Goal: Task Accomplishment & Management: Complete application form

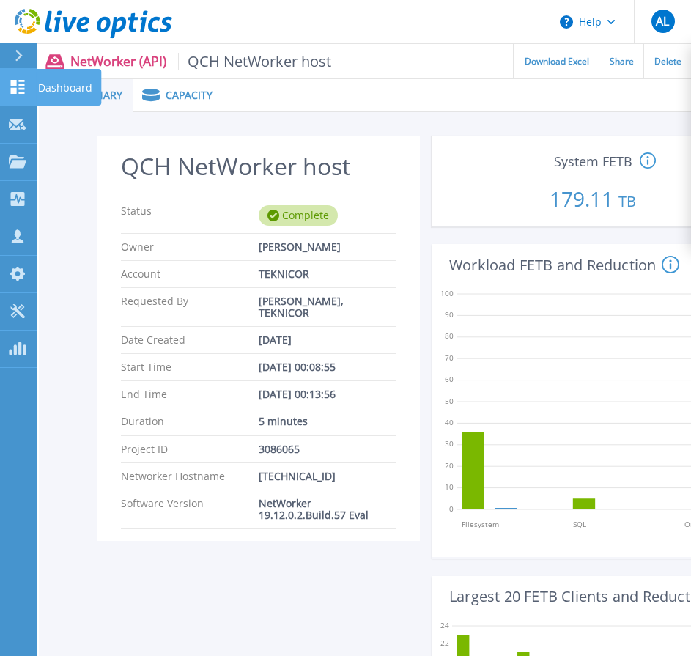
click at [44, 87] on p "Dashboard" at bounding box center [65, 88] width 54 height 38
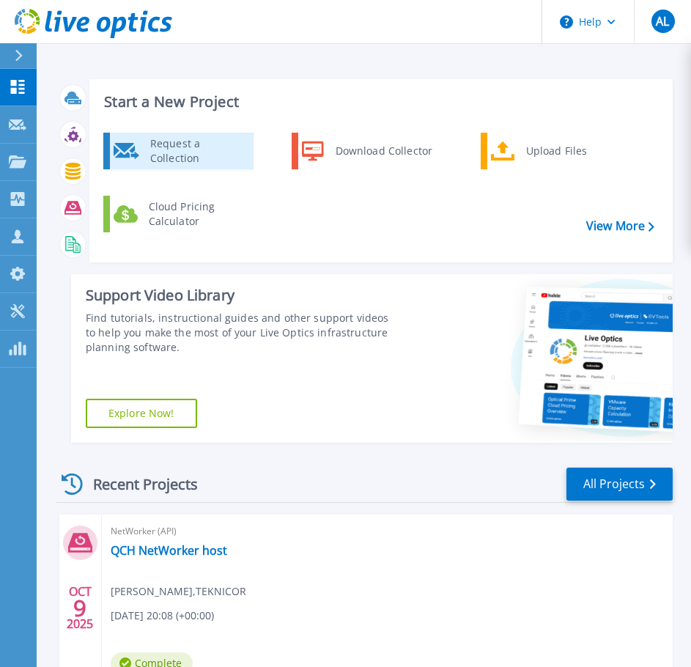
click at [160, 146] on div "Request a Collection" at bounding box center [196, 150] width 107 height 29
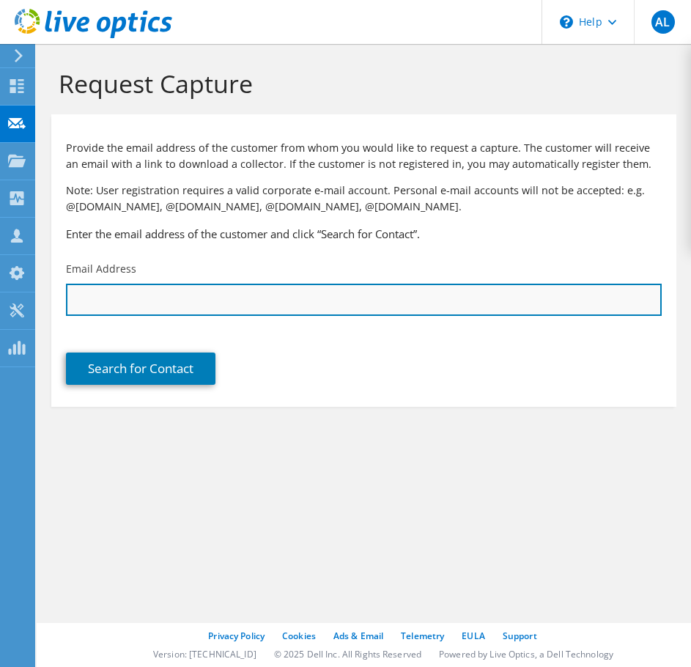
click at [129, 293] on input "text" at bounding box center [364, 300] width 596 height 32
click at [84, 298] on input "edwin" at bounding box center [364, 300] width 596 height 32
paste input "lee@oakvalleyhealth.ca"
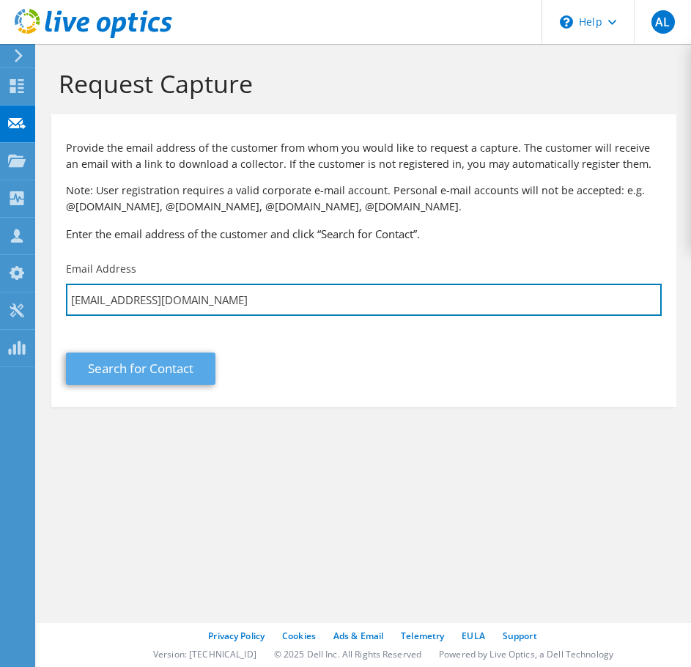
type input "edlee@oakvalleyhealth.ca"
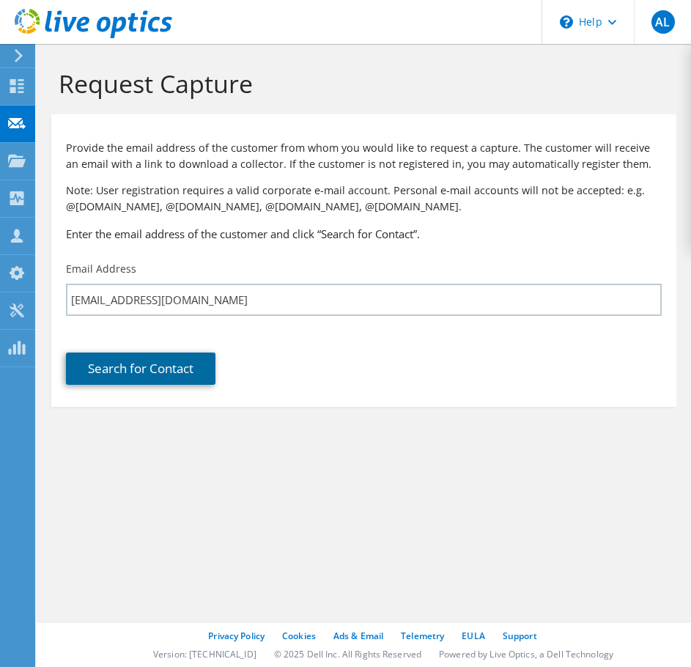
click at [150, 373] on link "Search for Contact" at bounding box center [141, 369] width 150 height 32
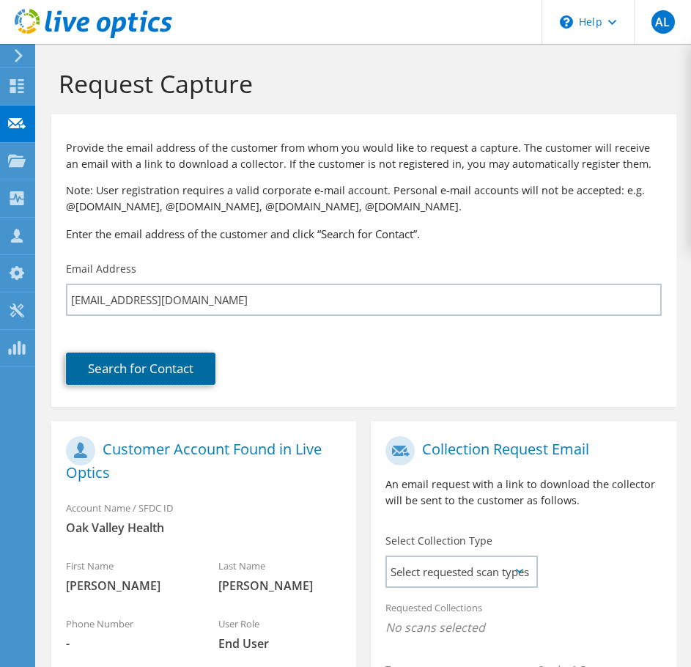
scroll to position [268, 0]
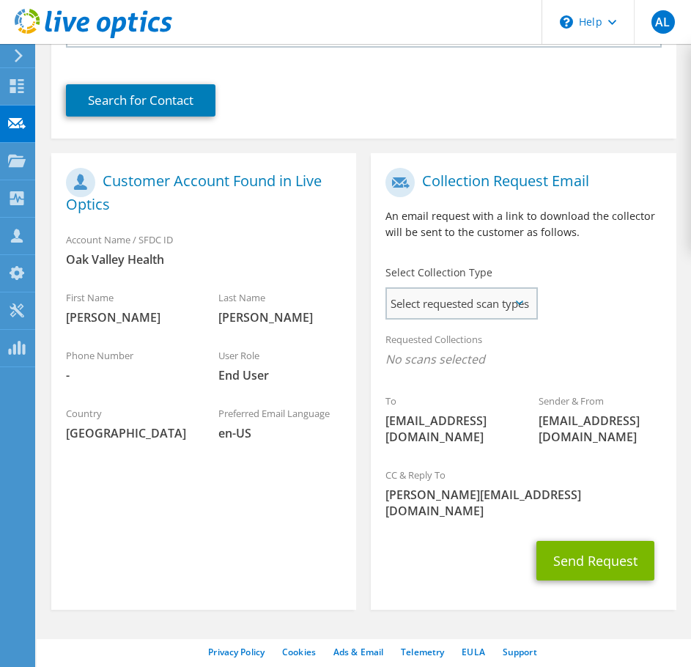
click at [449, 292] on span "Select requested scan types" at bounding box center [461, 303] width 149 height 29
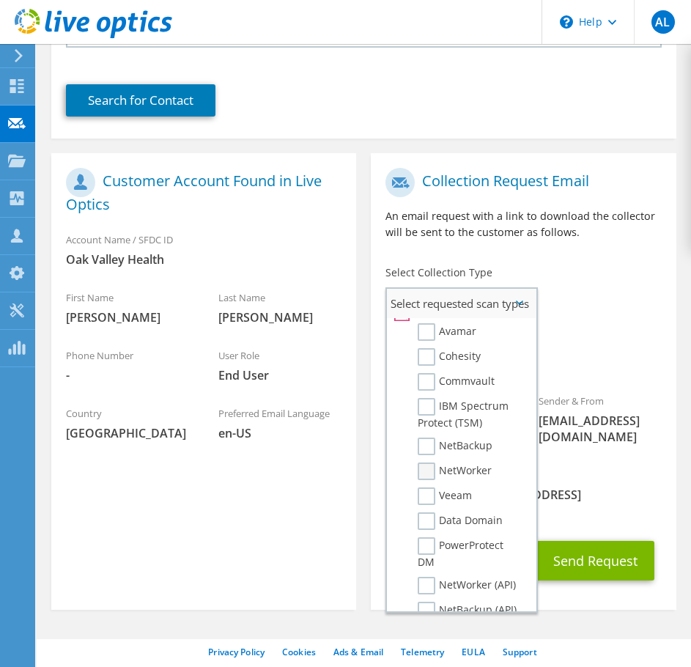
scroll to position [733, 0]
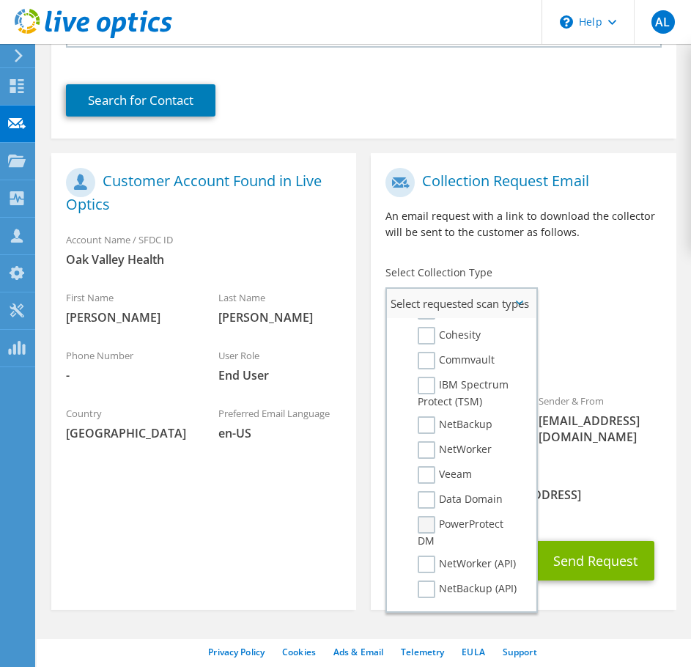
click at [427, 540] on label "PowerProtect DM" at bounding box center [469, 532] width 103 height 32
click at [0, 0] on input "PowerProtect DM" at bounding box center [0, 0] width 0 height 0
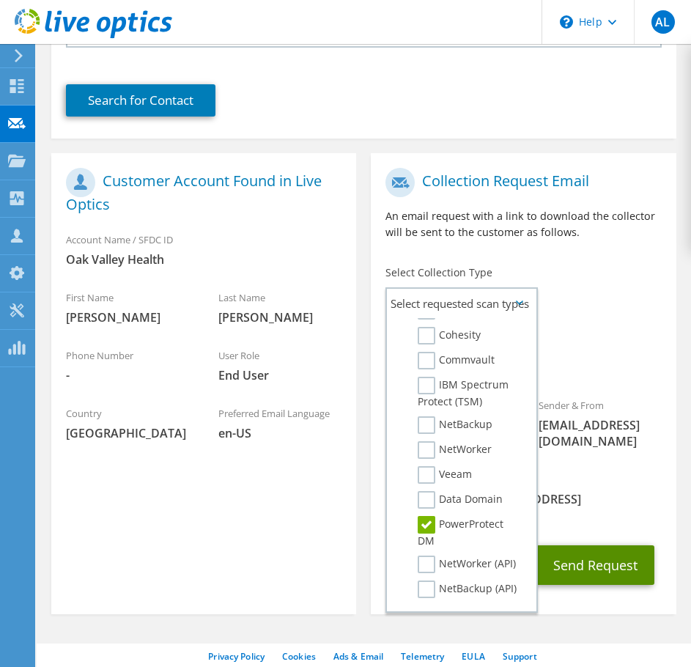
click at [584, 558] on button "Send Request" at bounding box center [596, 565] width 118 height 40
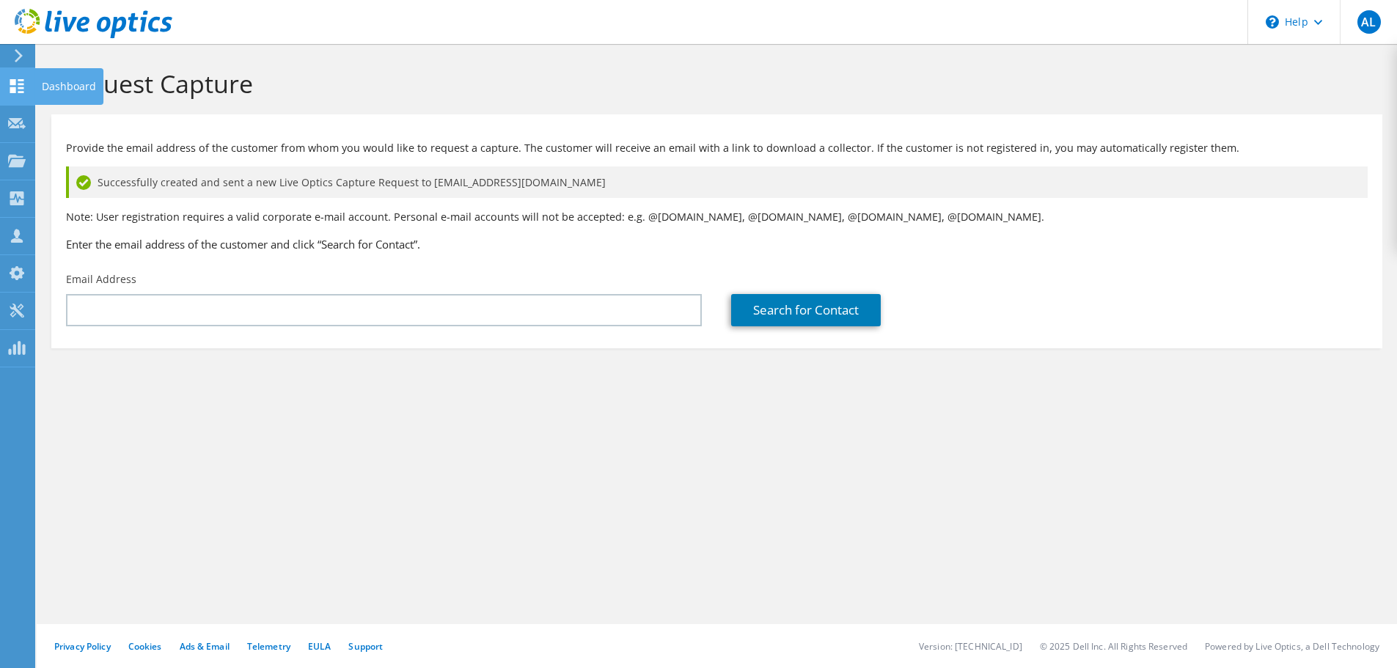
click at [17, 87] on icon at bounding box center [17, 86] width 18 height 14
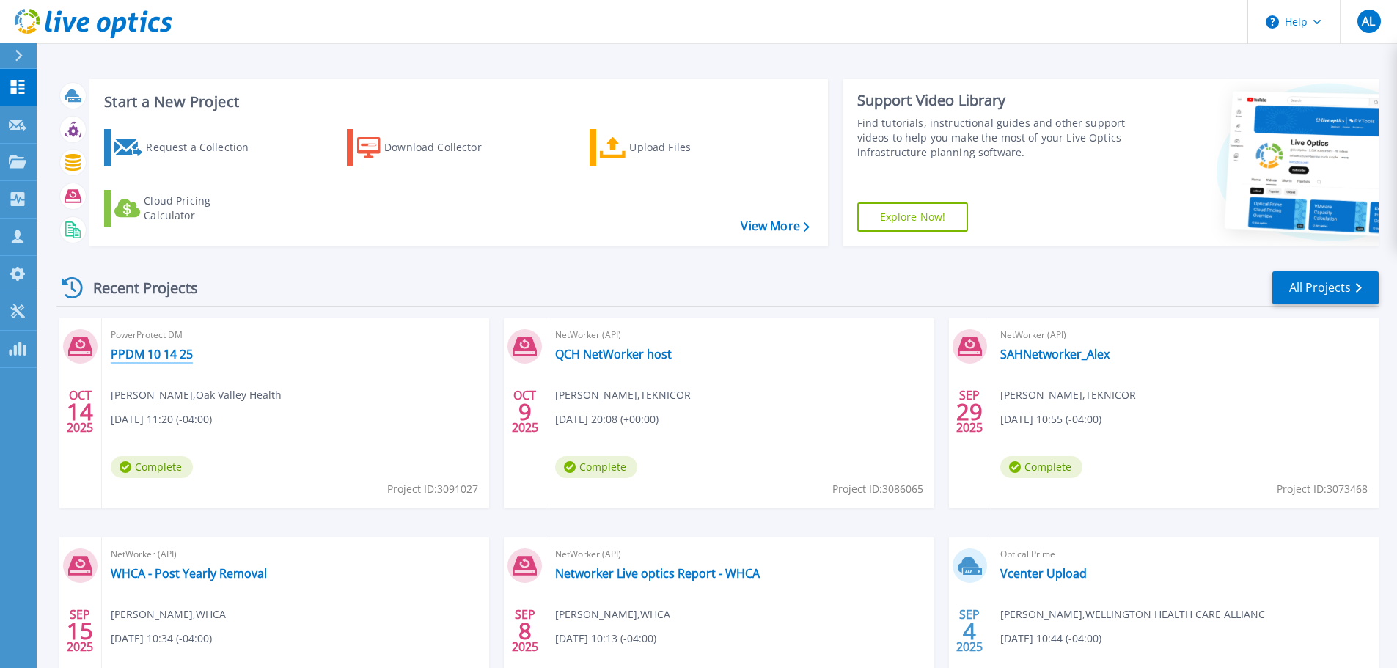
click at [152, 349] on link "PPDM 10 14 25" at bounding box center [152, 354] width 82 height 15
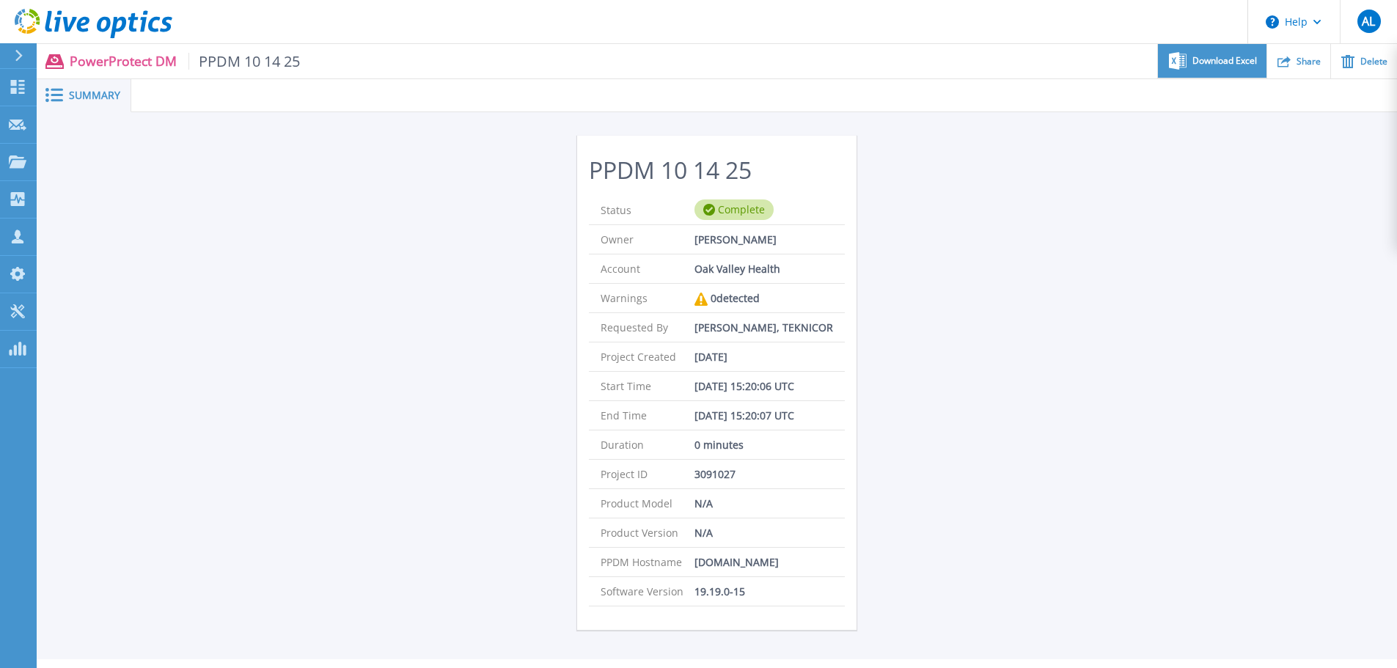
click at [1226, 67] on div "Download Excel" at bounding box center [1212, 61] width 108 height 34
